Goal: Transaction & Acquisition: Obtain resource

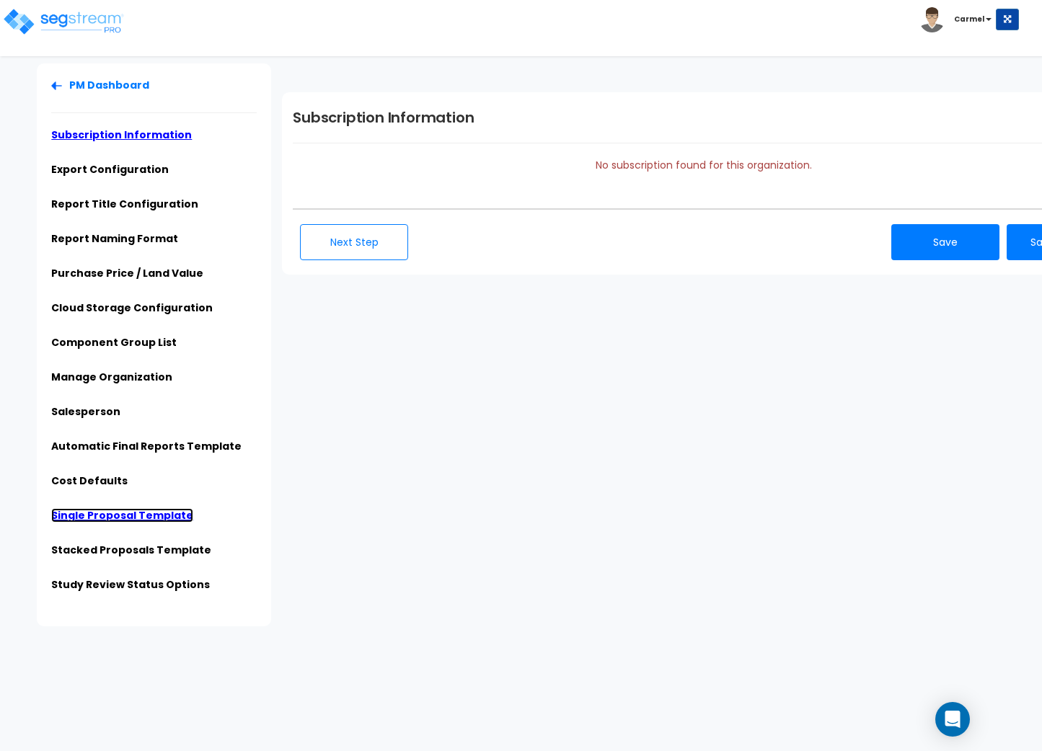
click at [79, 513] on link "Single Proposal Template" at bounding box center [122, 515] width 142 height 14
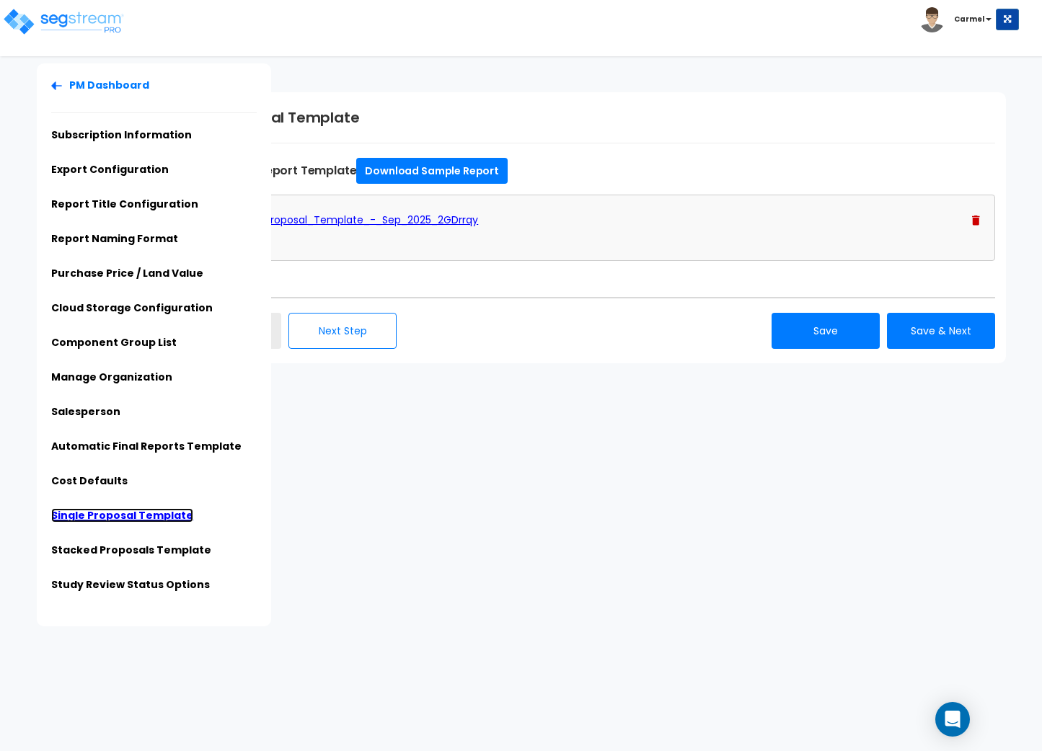
scroll to position [0, 123]
click at [974, 207] on div "Sample_Proposal_Template_-_Sep_2025_2GDrrqy 58.92 KB 0%" at bounding box center [581, 228] width 822 height 66
click at [974, 216] on img at bounding box center [973, 221] width 8 height 10
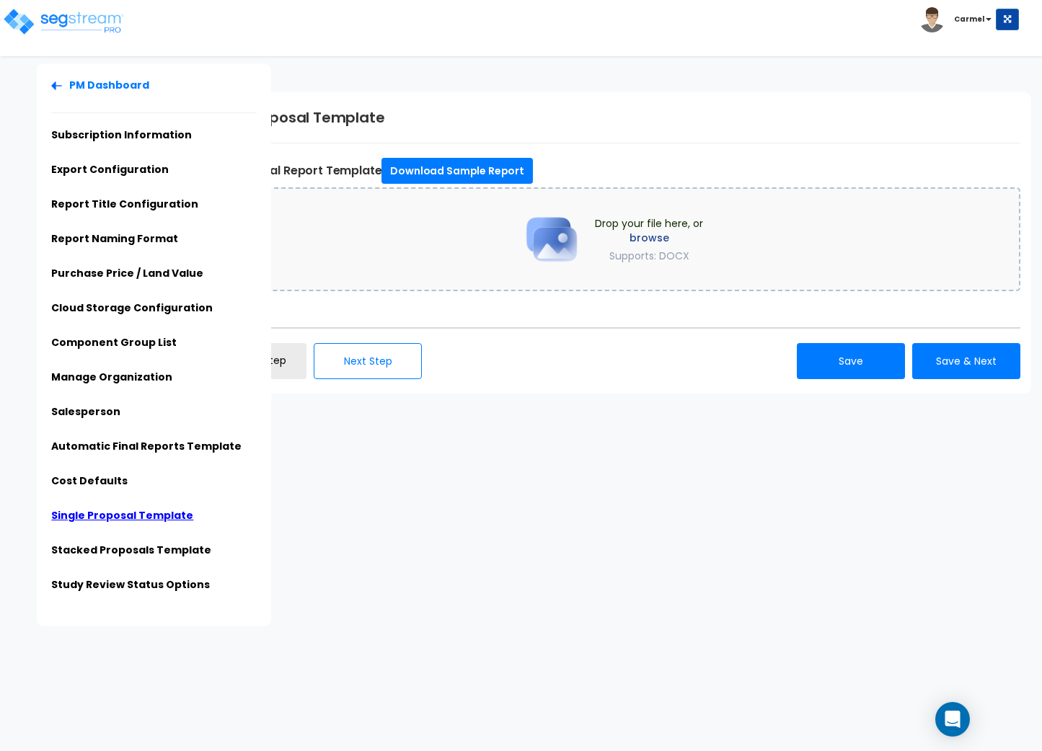
click at [619, 200] on div "Drop your file here, or browse Supports: DOCX" at bounding box center [609, 239] width 822 height 104
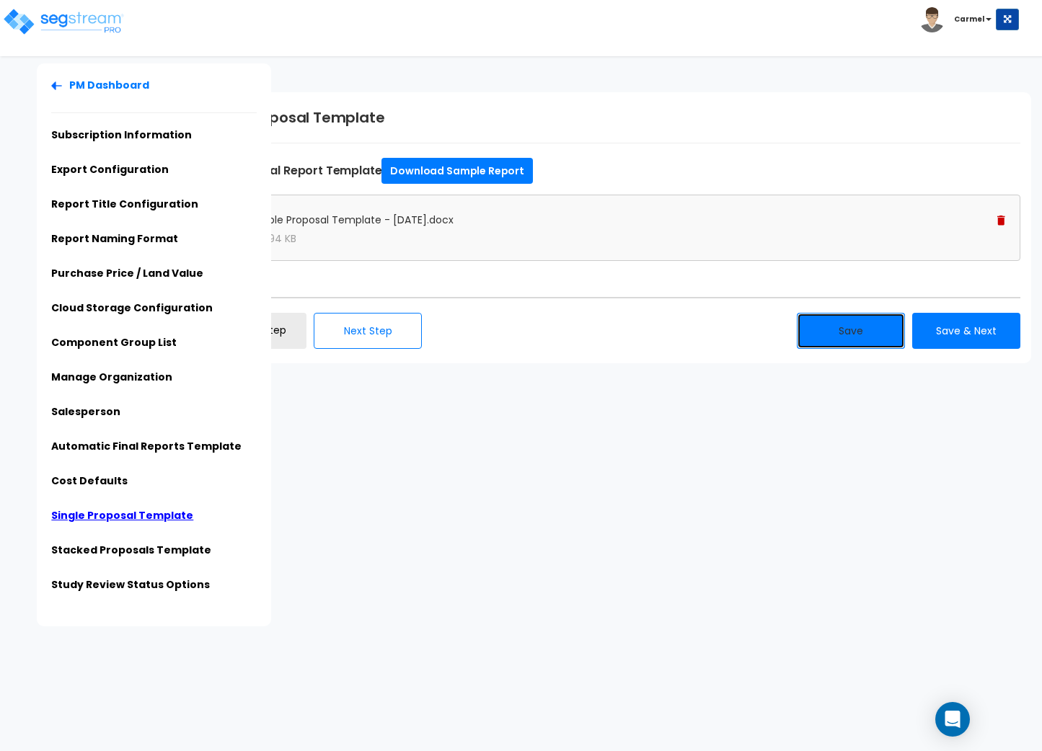
click at [868, 333] on button "Save" at bounding box center [851, 331] width 108 height 36
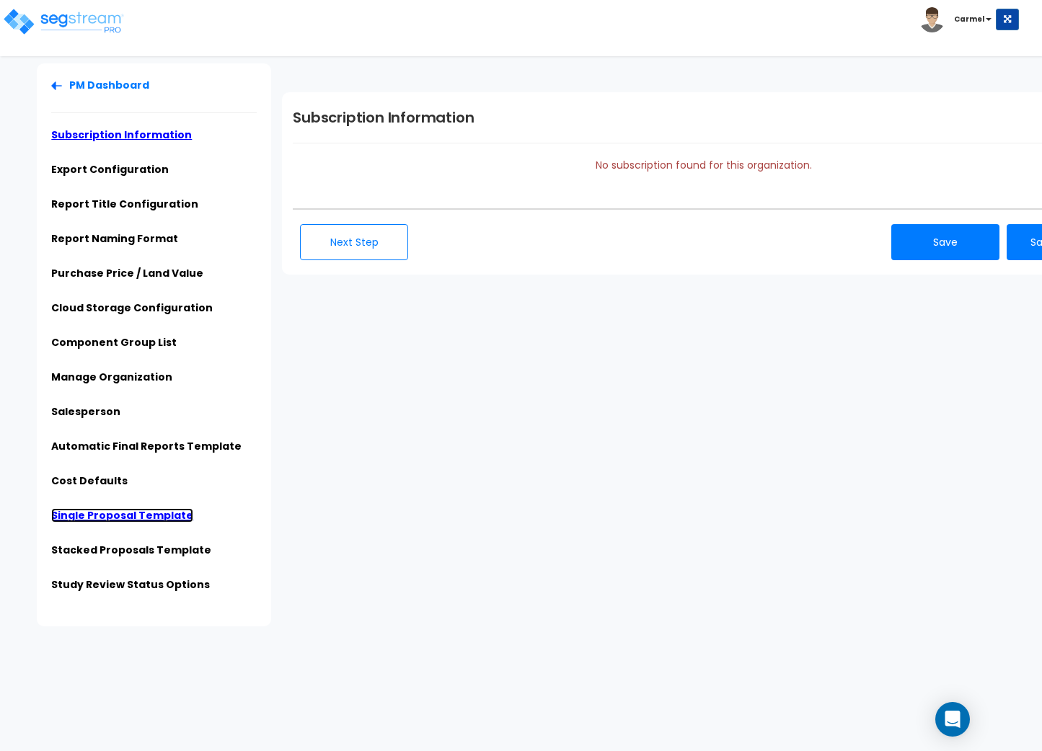
click at [135, 518] on link "Single Proposal Template" at bounding box center [122, 515] width 142 height 14
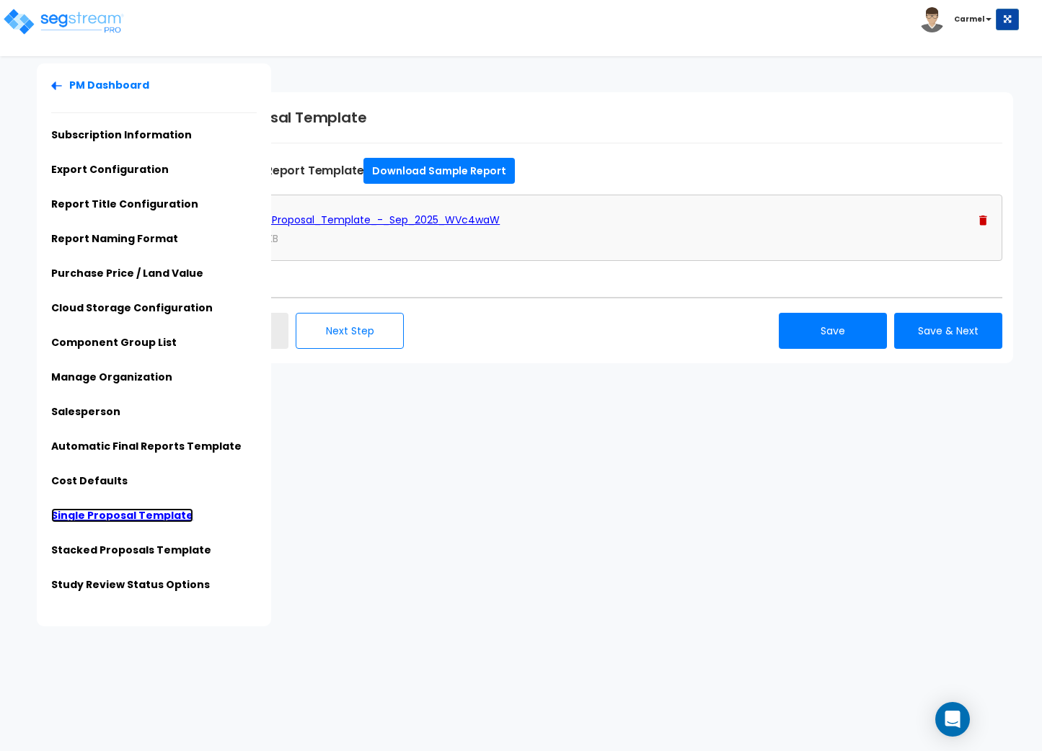
scroll to position [0, 130]
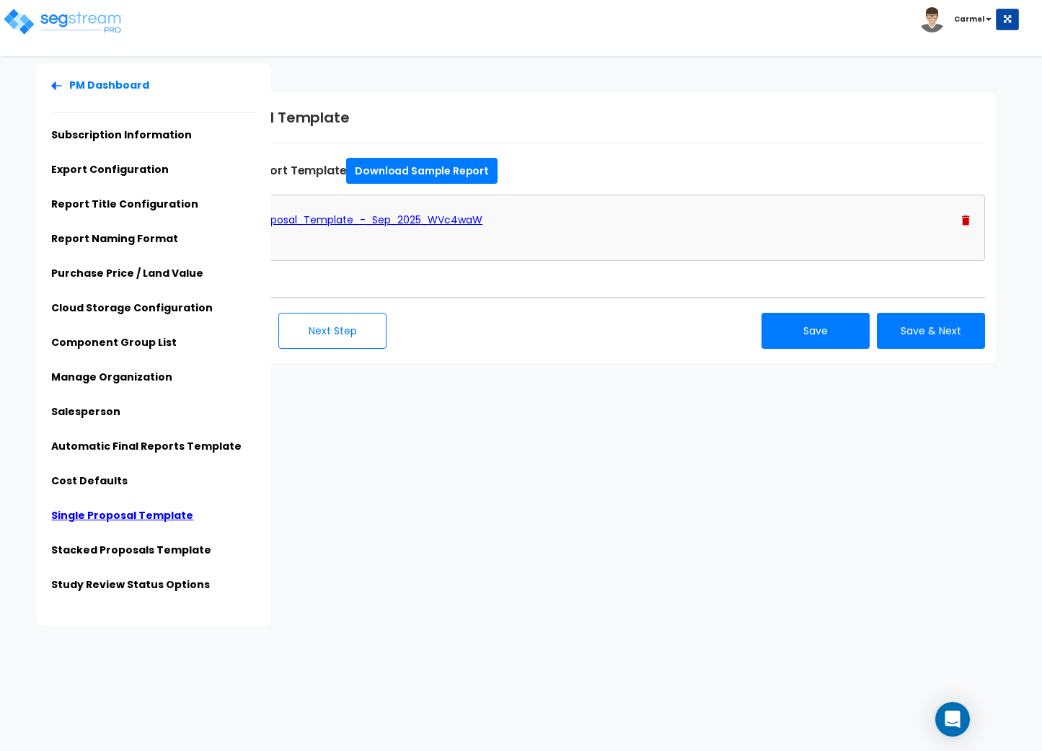
click at [965, 222] on img at bounding box center [966, 221] width 8 height 10
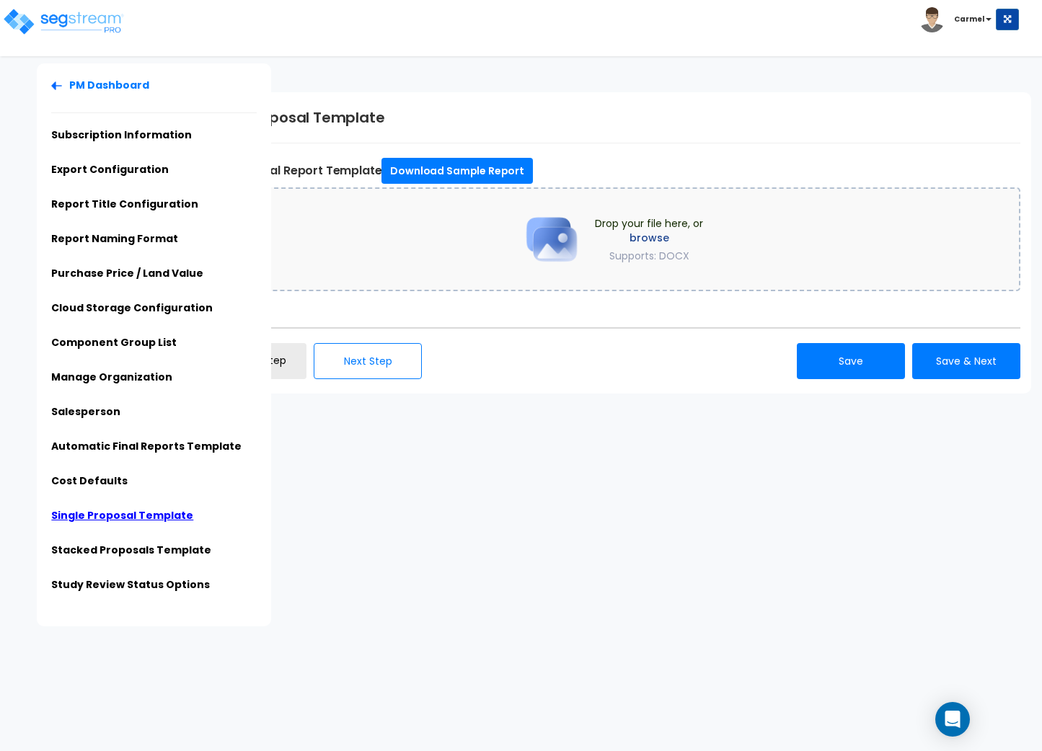
click at [556, 273] on img at bounding box center [552, 239] width 72 height 72
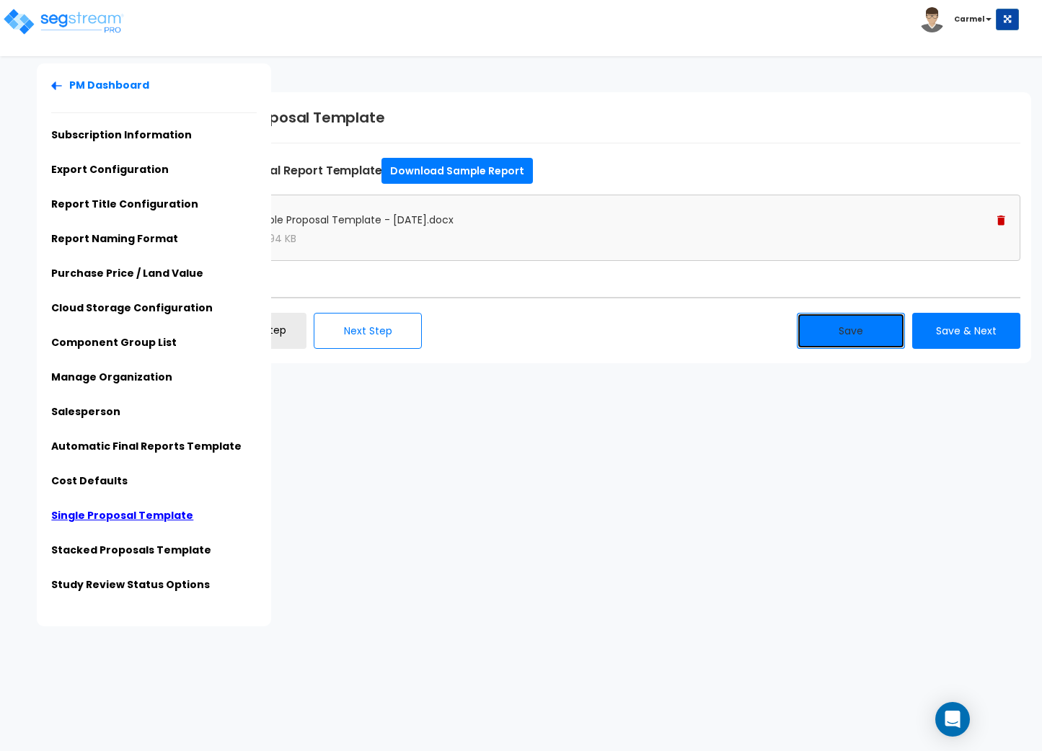
click at [853, 327] on button "Save" at bounding box center [851, 331] width 108 height 36
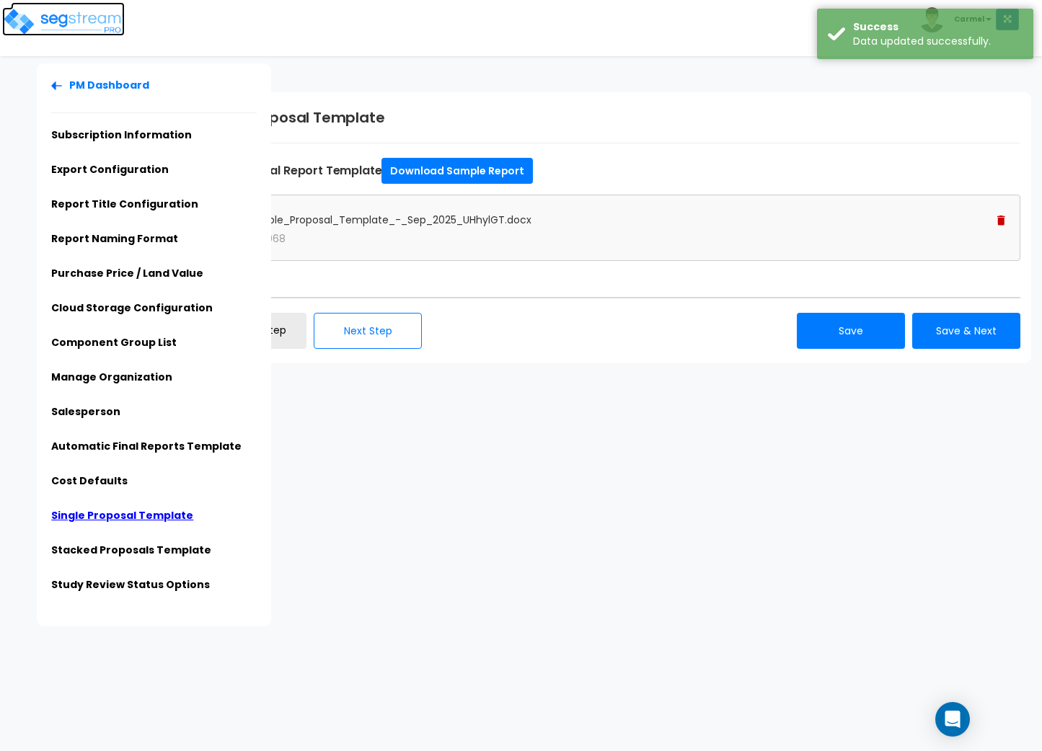
click at [86, 25] on img at bounding box center [63, 21] width 123 height 29
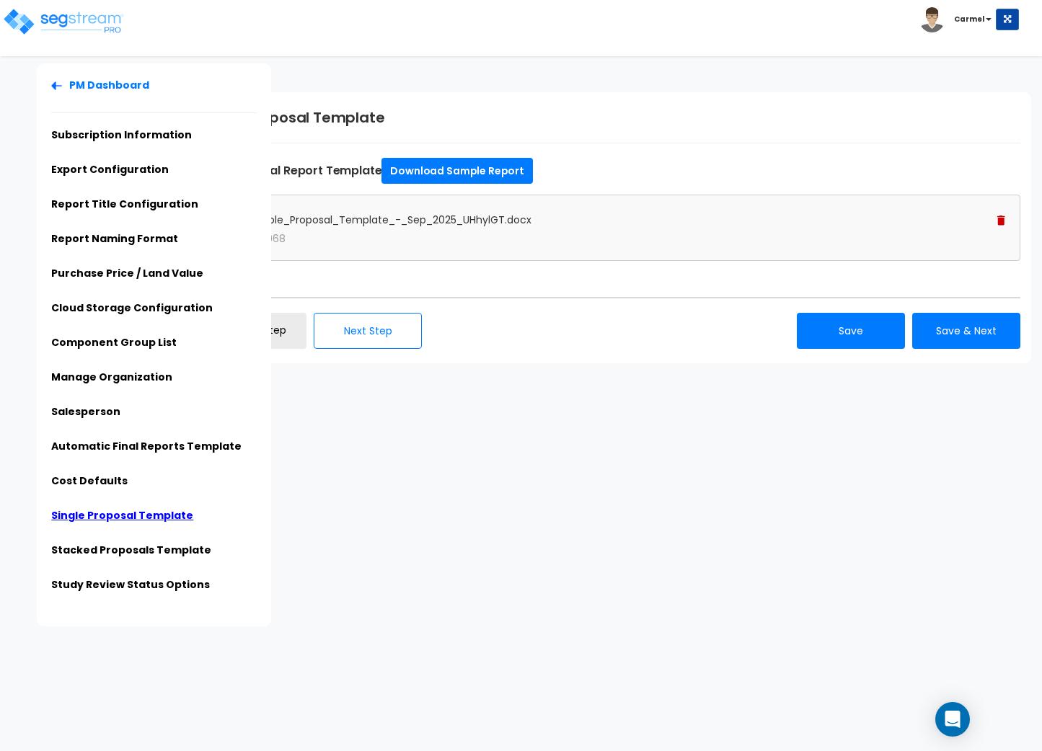
click at [997, 218] on img at bounding box center [1001, 221] width 8 height 10
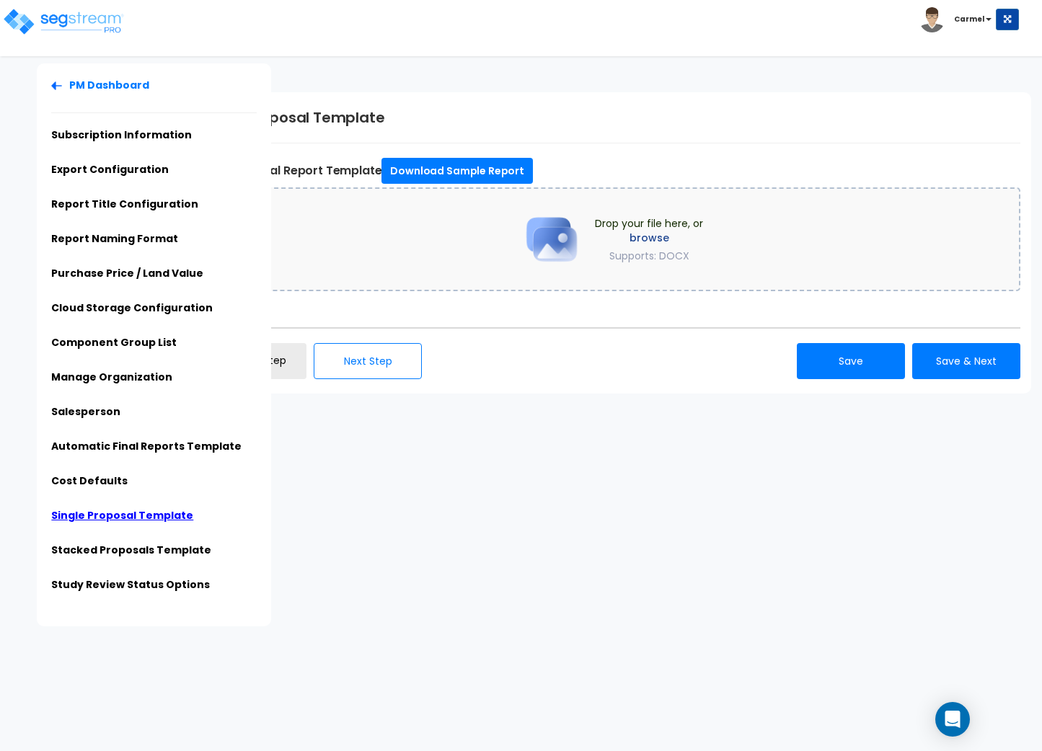
click at [700, 252] on span "Drop your file here, or browse Supports: DOCX" at bounding box center [649, 239] width 108 height 47
click at [537, 222] on img at bounding box center [552, 239] width 72 height 72
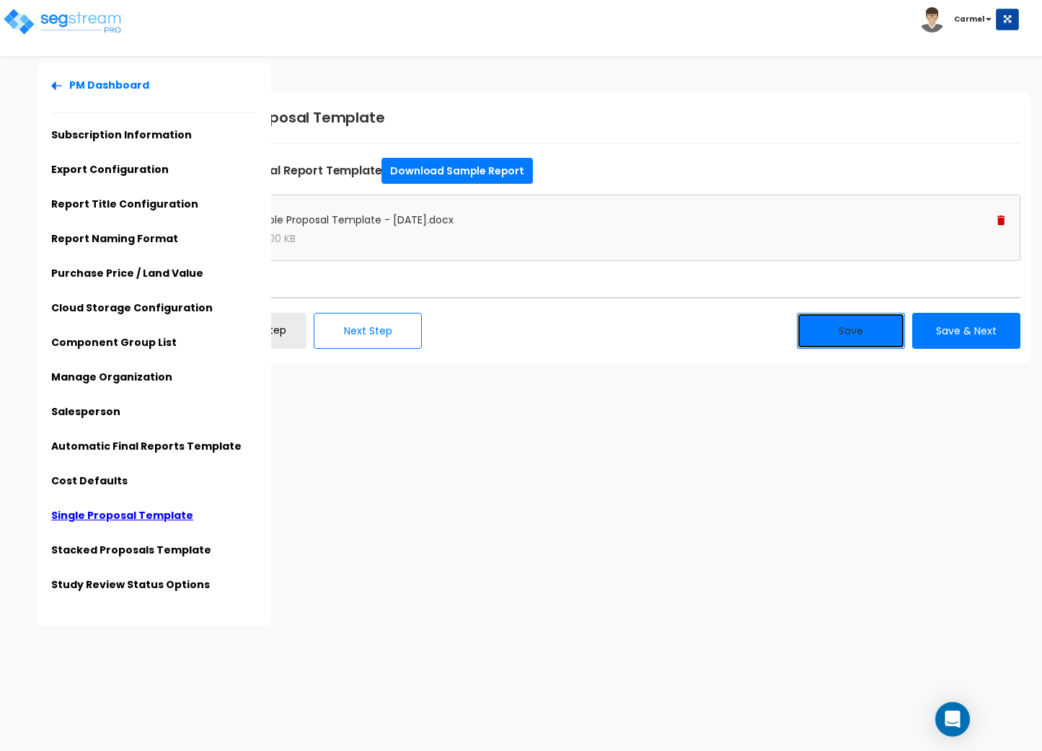
click at [868, 343] on button "Save" at bounding box center [851, 331] width 108 height 36
click at [836, 329] on button "Save" at bounding box center [851, 331] width 108 height 36
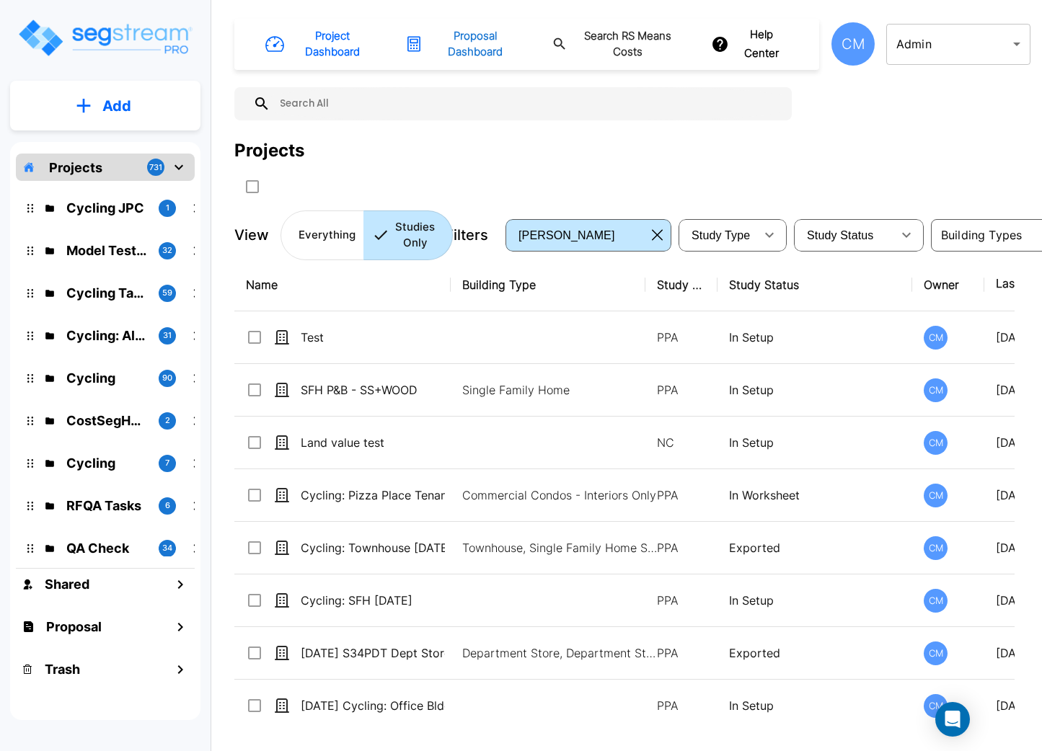
click at [480, 33] on h1 "Proposal Dashboard" at bounding box center [475, 44] width 92 height 32
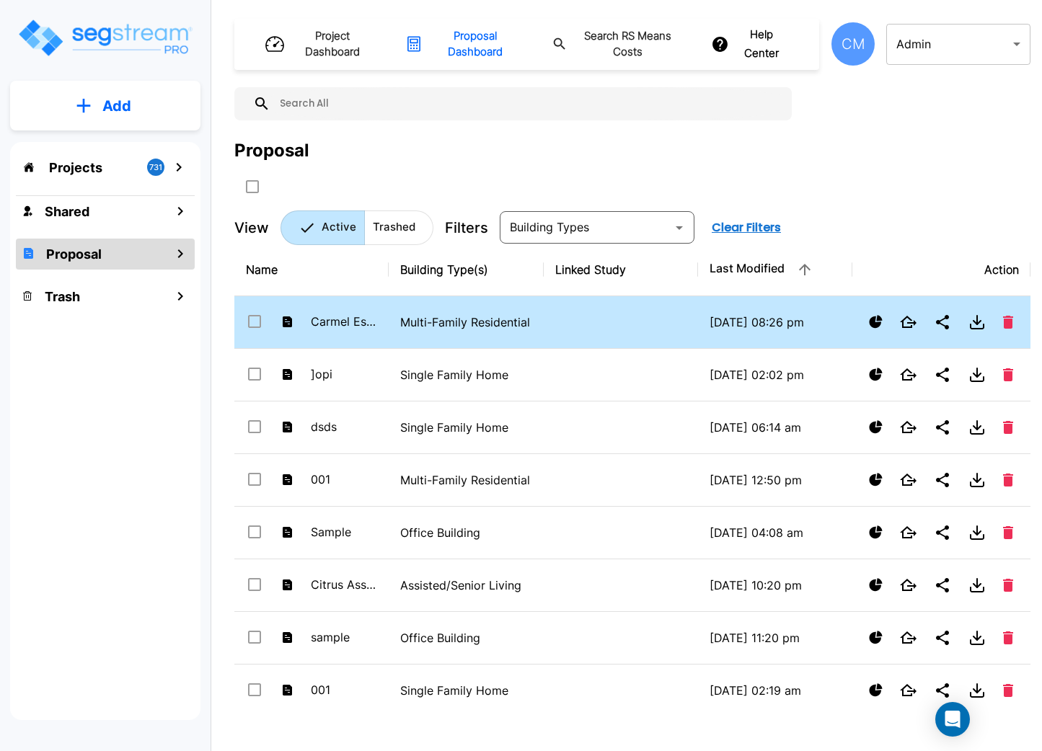
click at [605, 319] on td at bounding box center [621, 322] width 154 height 53
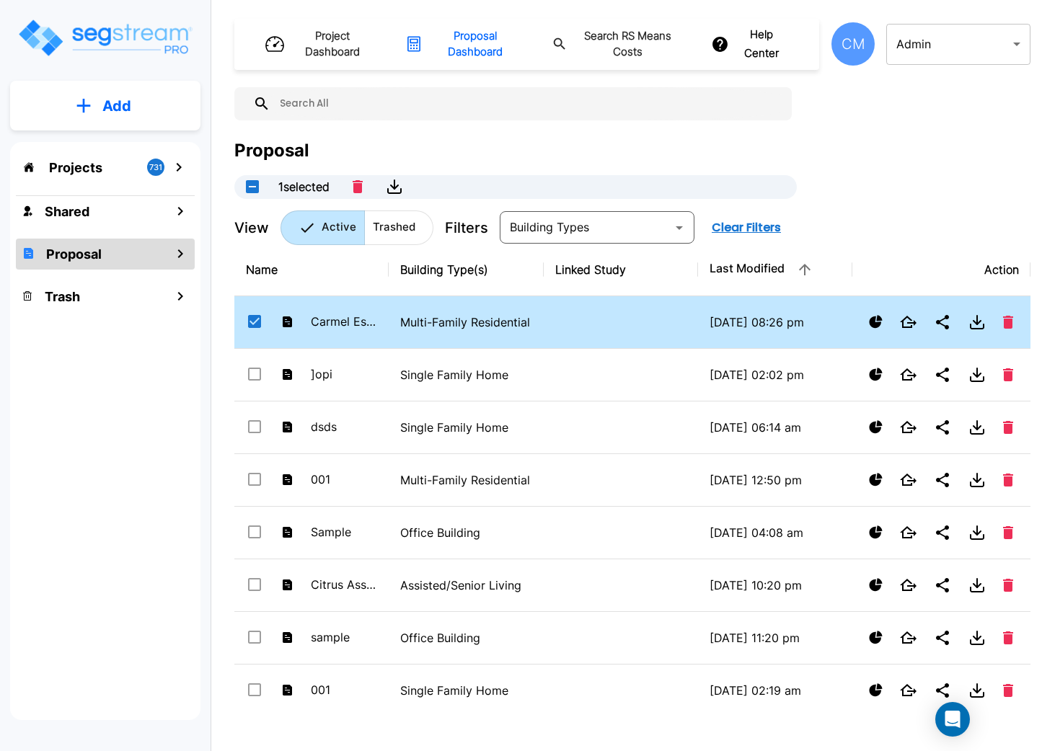
checkbox input "true"
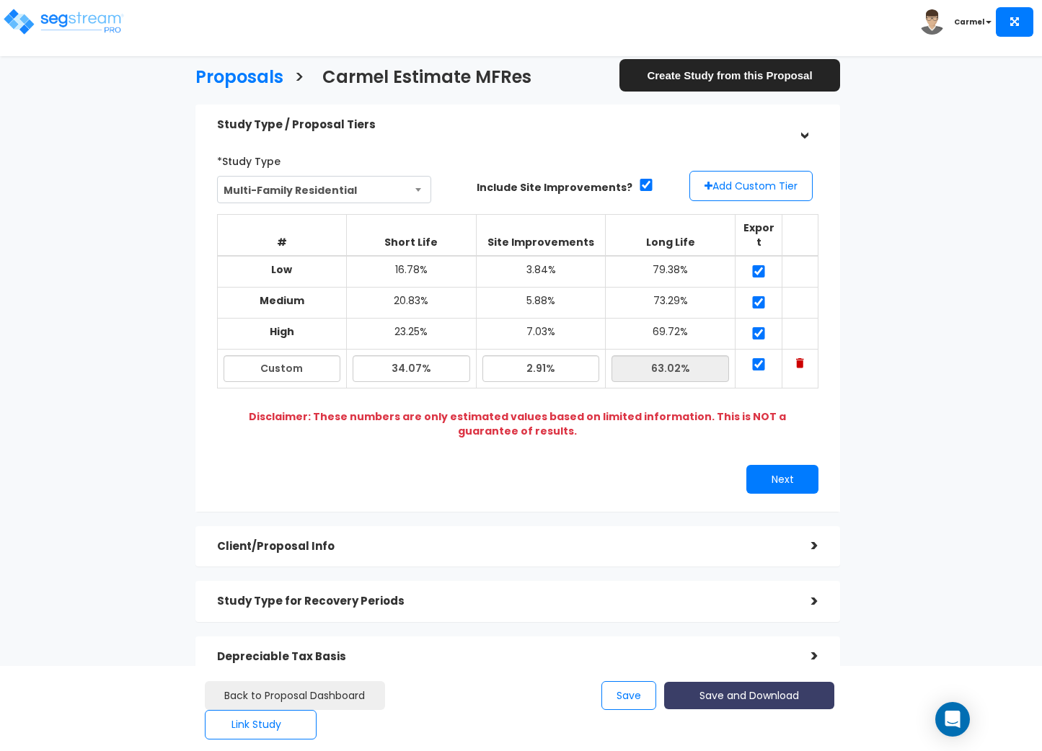
click at [748, 697] on button "Save and Download" at bounding box center [749, 696] width 170 height 28
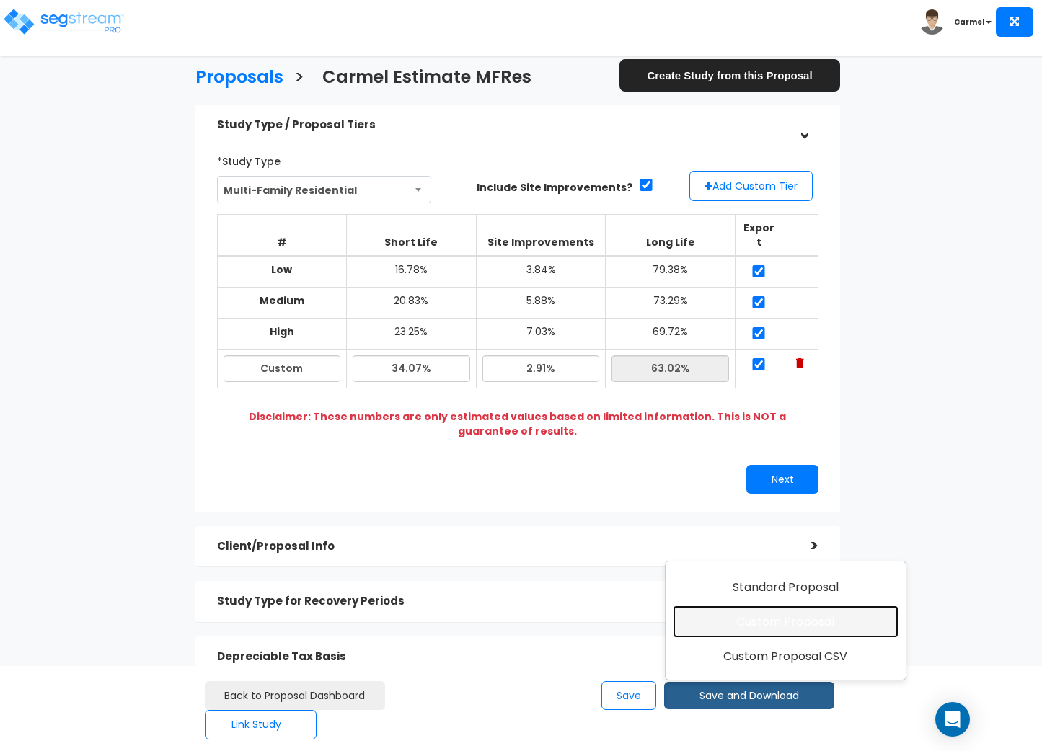
click at [764, 618] on link "Custom Proposal" at bounding box center [786, 622] width 226 height 33
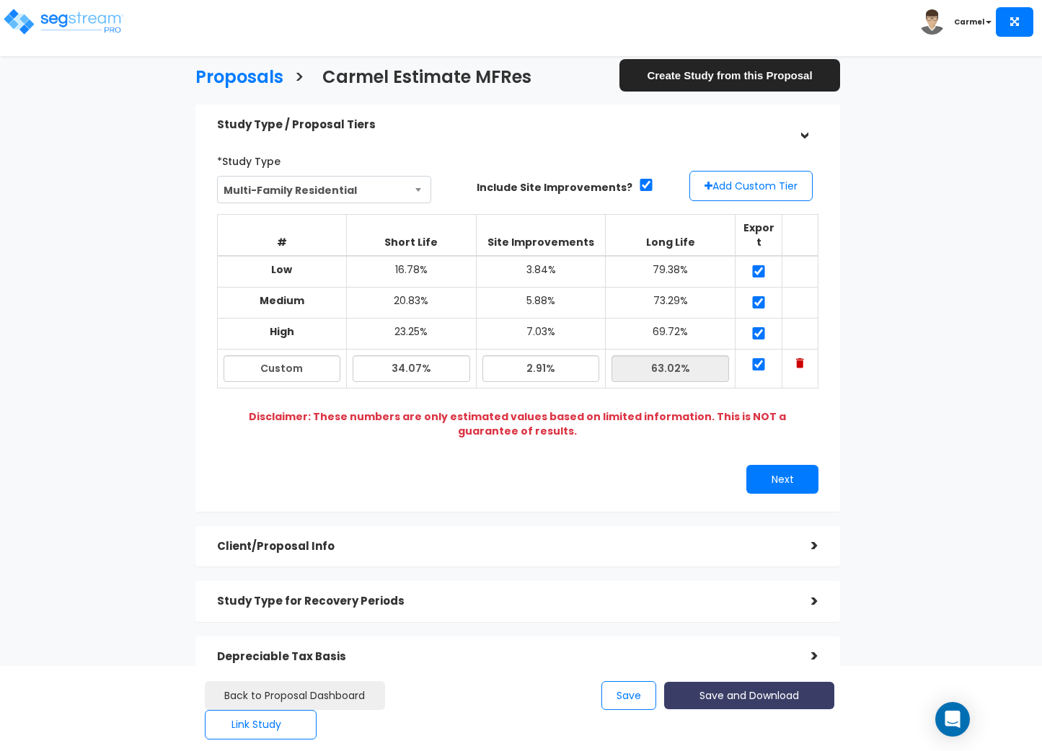
click at [773, 689] on button "Save and Download" at bounding box center [749, 696] width 170 height 28
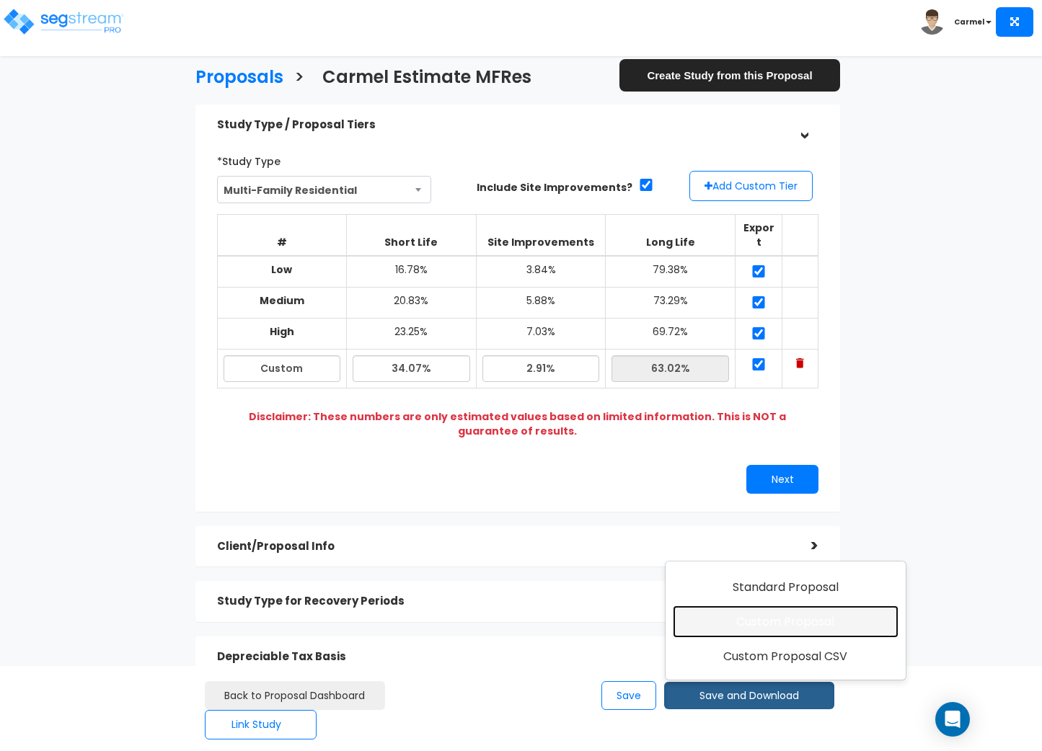
click at [749, 630] on link "Custom Proposal" at bounding box center [786, 622] width 226 height 33
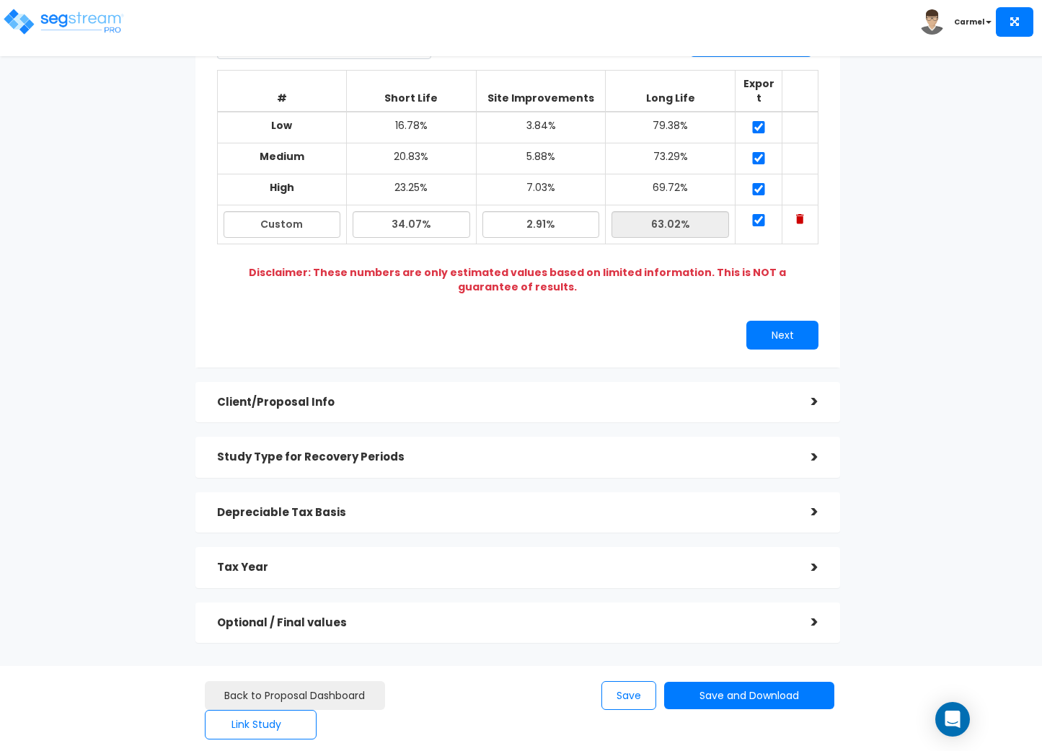
scroll to position [148, 0]
